Goal: Task Accomplishment & Management: Complete application form

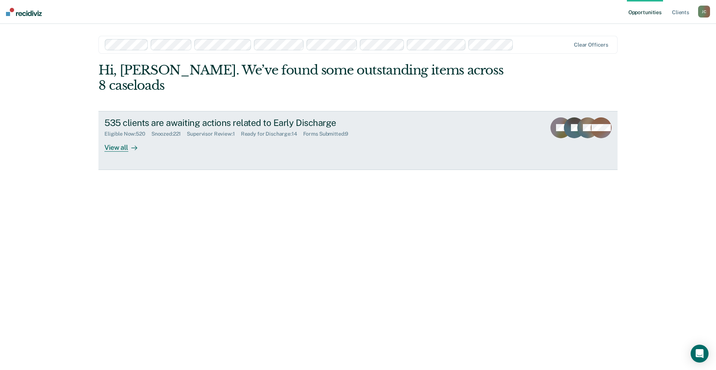
click at [119, 137] on div "View all" at bounding box center [125, 144] width 42 height 15
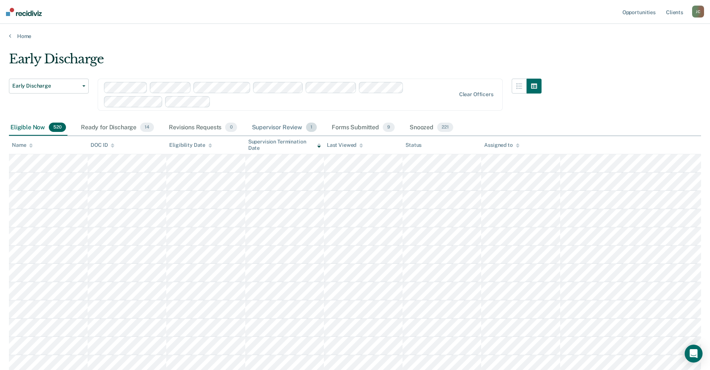
click at [271, 132] on div "Supervisor Review 1" at bounding box center [285, 128] width 68 height 16
click at [272, 128] on div "Supervisor Review 1" at bounding box center [285, 128] width 68 height 16
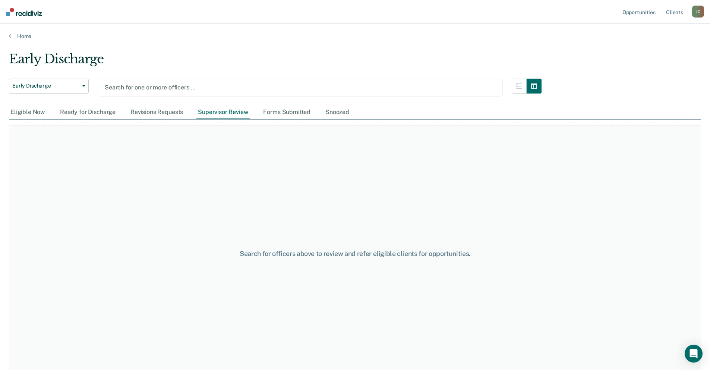
click at [123, 84] on div at bounding box center [300, 87] width 391 height 9
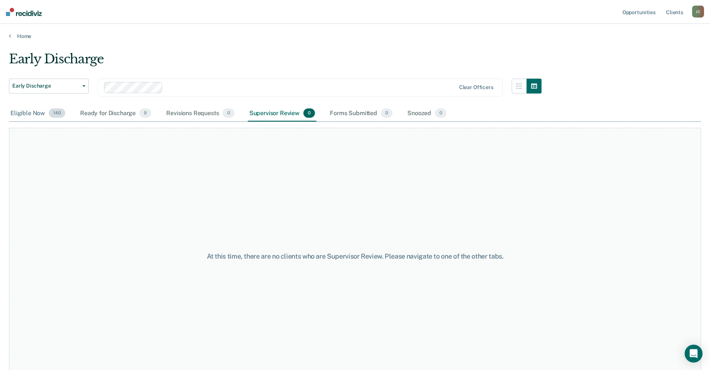
click at [27, 115] on div "Eligible Now 140" at bounding box center [38, 114] width 58 height 16
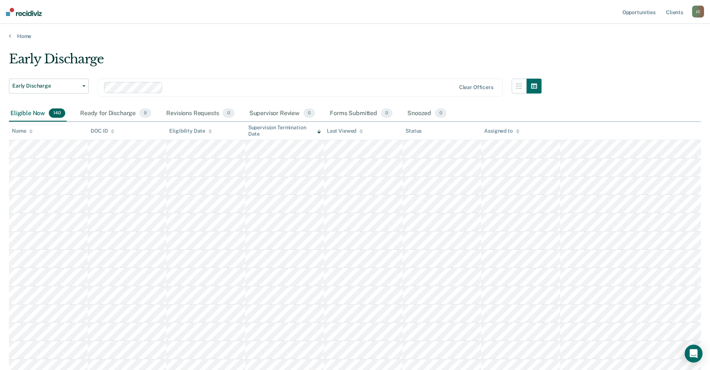
click at [31, 131] on icon at bounding box center [31, 131] width 4 height 5
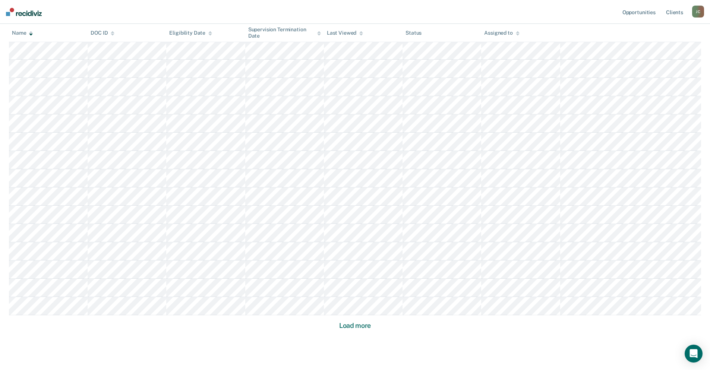
scroll to position [399, 0]
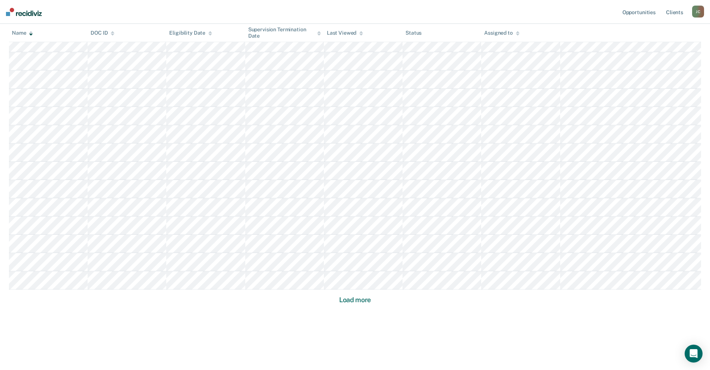
click at [351, 297] on button "Load more" at bounding box center [355, 300] width 36 height 9
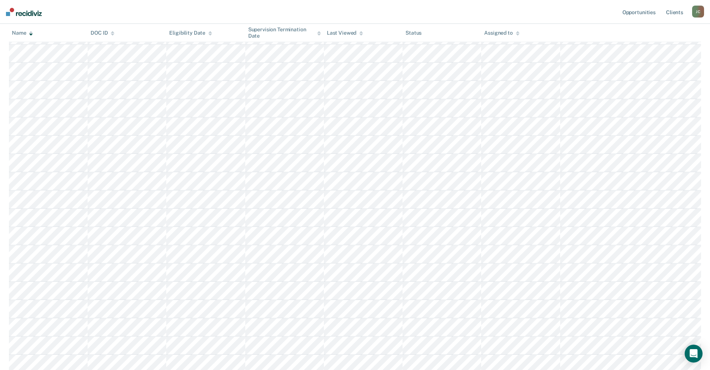
scroll to position [947, 0]
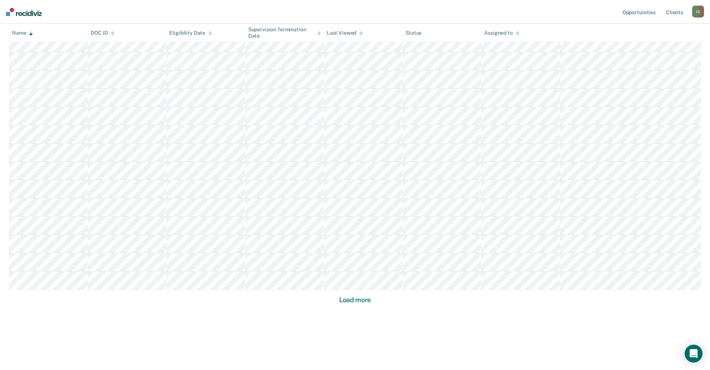
click at [351, 297] on button "Load more" at bounding box center [355, 300] width 36 height 9
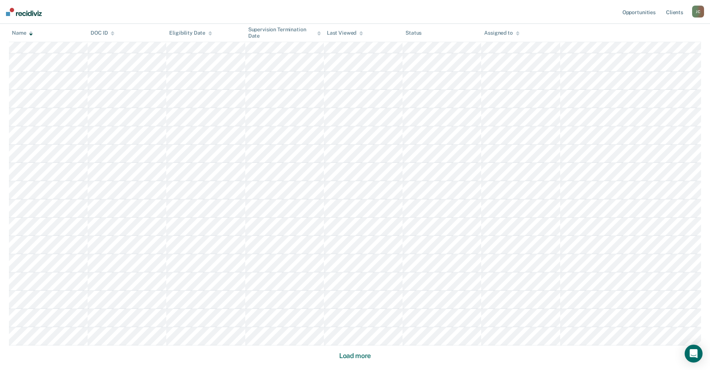
scroll to position [1495, 0]
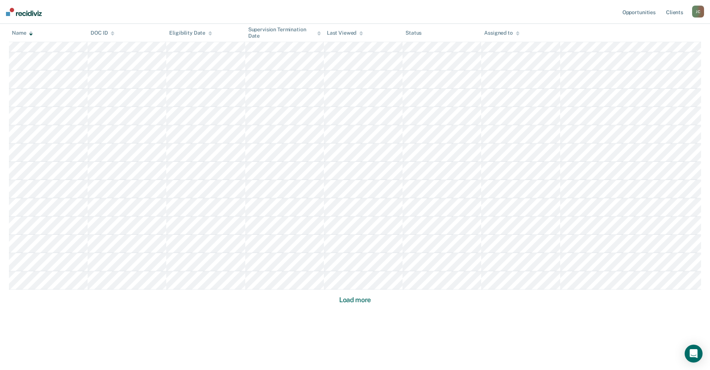
click at [351, 297] on button "Load more" at bounding box center [355, 300] width 36 height 9
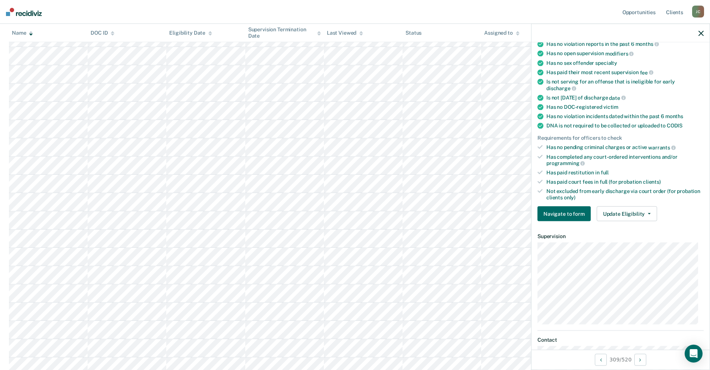
scroll to position [112, 0]
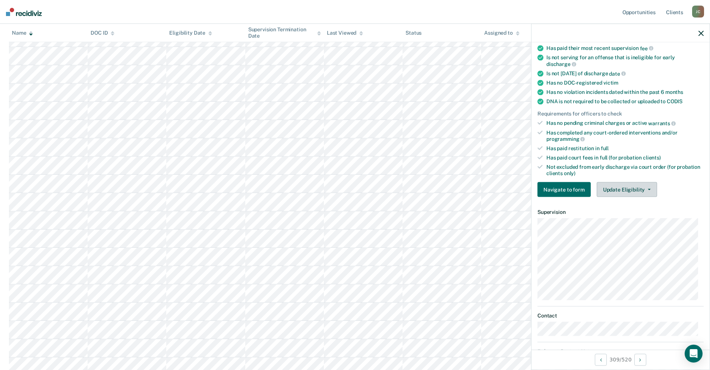
click at [626, 188] on button "Update Eligibility" at bounding box center [627, 189] width 60 height 15
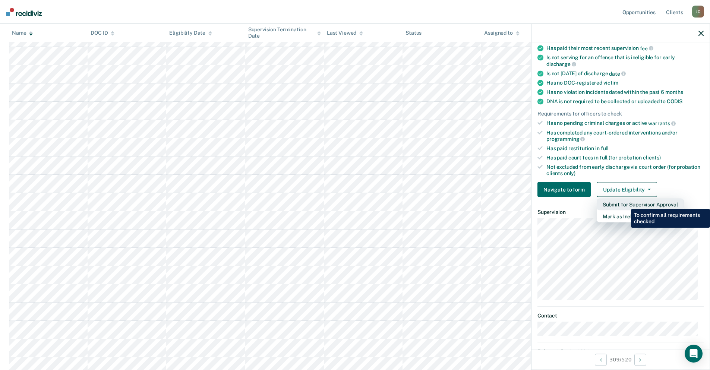
click at [626, 204] on button "Submit for Supervisor Approval" at bounding box center [640, 205] width 87 height 12
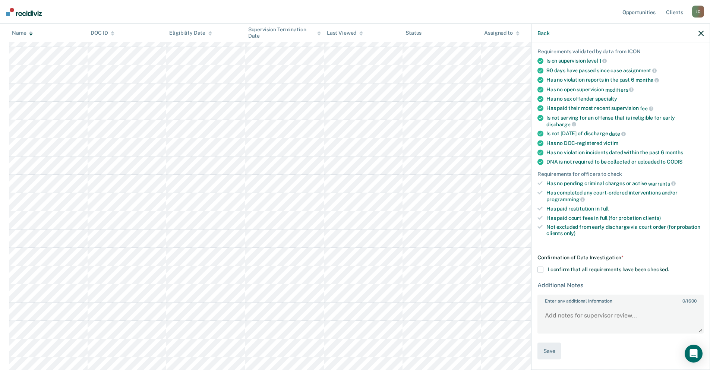
scroll to position [51, 0]
click at [538, 269] on span at bounding box center [541, 271] width 6 height 6
click at [669, 268] on input "I confirm that all requirements have been checked." at bounding box center [669, 268] width 0 height 0
click at [554, 354] on button "Save" at bounding box center [549, 352] width 23 height 17
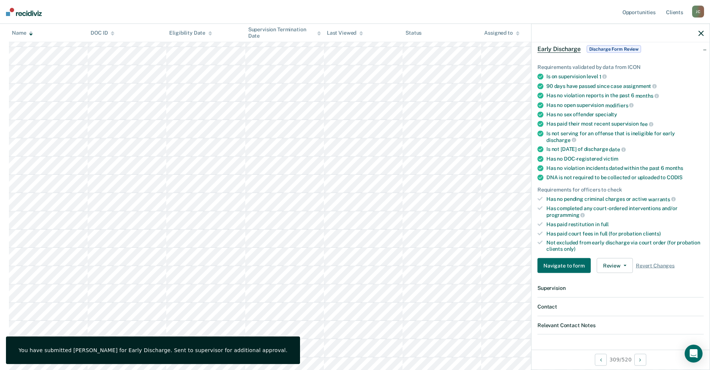
scroll to position [57, 0]
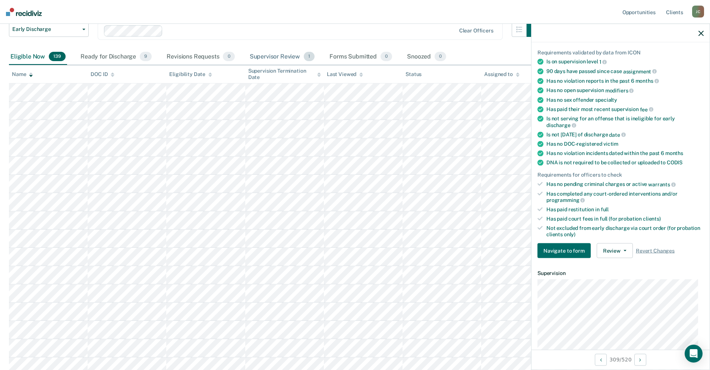
click at [278, 55] on div "Supervisor Review 1" at bounding box center [282, 57] width 68 height 16
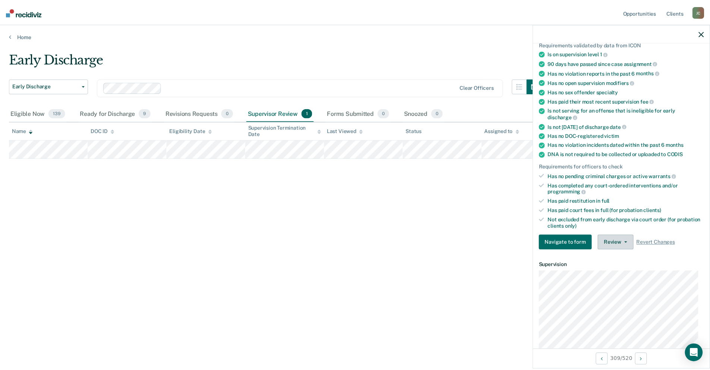
scroll to position [75, 0]
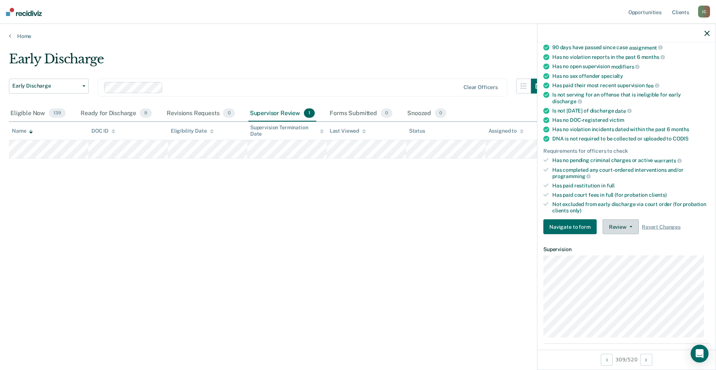
click at [615, 228] on button "Review" at bounding box center [621, 227] width 36 height 15
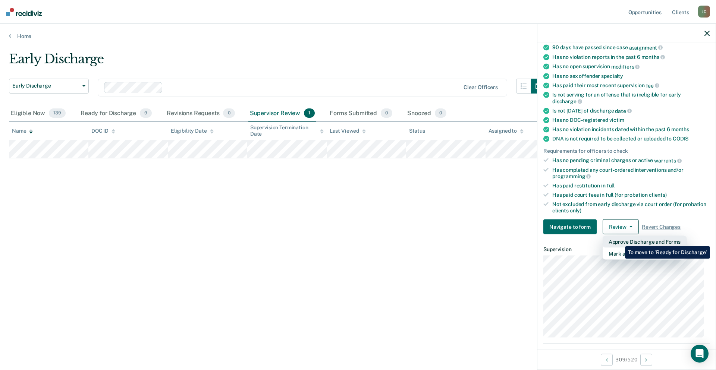
click at [619, 241] on button "Approve Discharge and Forms" at bounding box center [645, 242] width 84 height 12
